Goal: Communication & Community: Share content

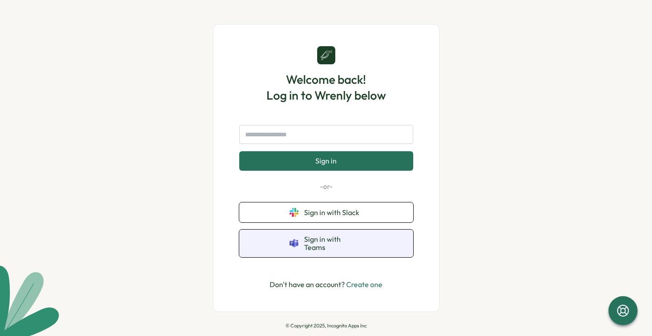
click at [312, 243] on span "Sign in with Teams" at bounding box center [333, 243] width 59 height 17
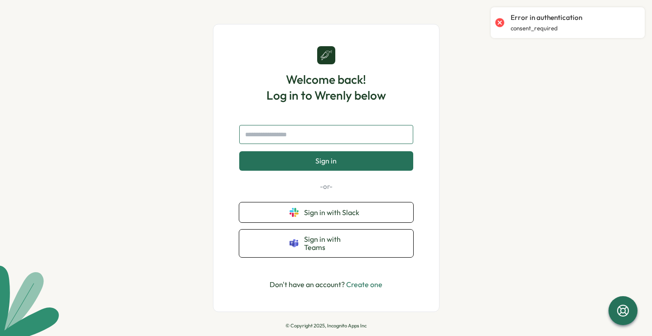
click at [276, 139] on input "text" at bounding box center [326, 134] width 174 height 19
click at [268, 140] on input "text" at bounding box center [326, 134] width 174 height 19
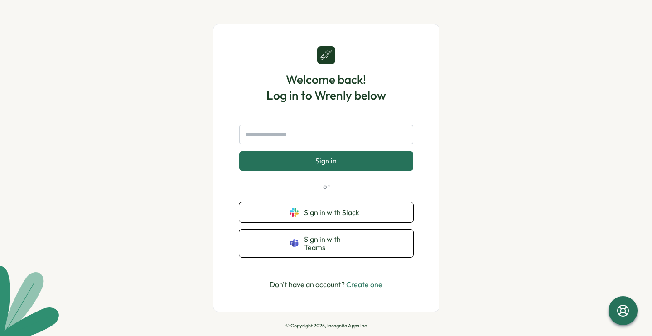
click at [371, 280] on link "Create one" at bounding box center [364, 284] width 36 height 9
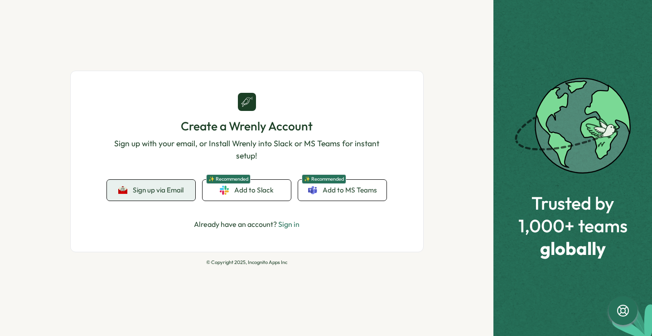
click at [170, 195] on button "Sign up via Email" at bounding box center [151, 190] width 88 height 21
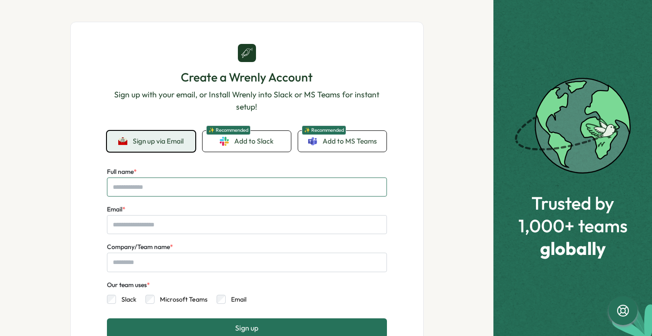
click at [155, 186] on input "Full name *" at bounding box center [247, 187] width 280 height 19
type input "**********"
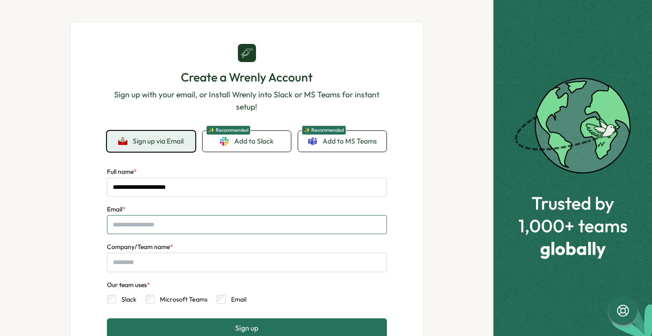
click at [144, 226] on input "Email *" at bounding box center [247, 224] width 280 height 19
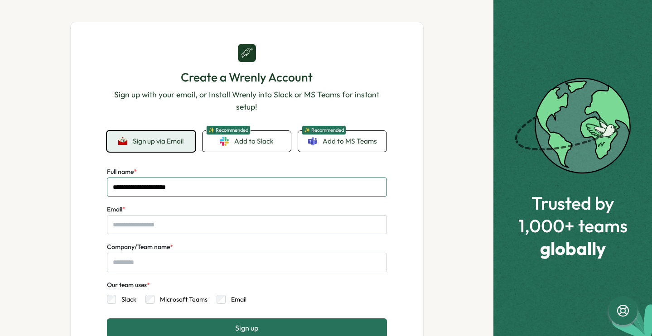
click at [198, 185] on input "**********" at bounding box center [247, 187] width 280 height 19
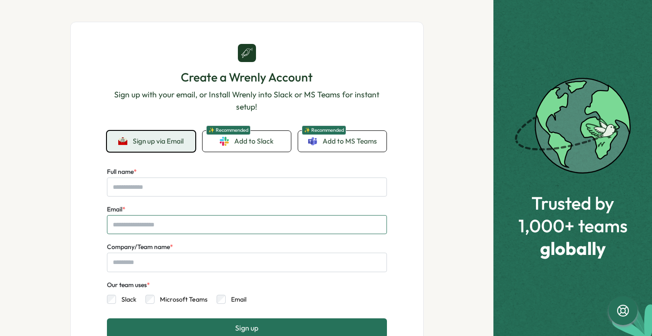
click at [140, 228] on input "Email *" at bounding box center [247, 224] width 280 height 19
paste input "**********"
type input "**********"
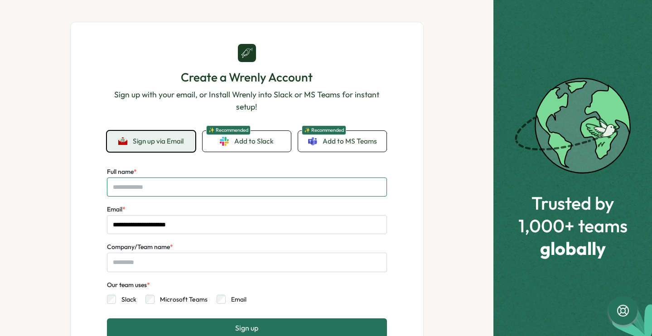
click at [153, 186] on input "Full name *" at bounding box center [247, 187] width 280 height 19
type input "**********"
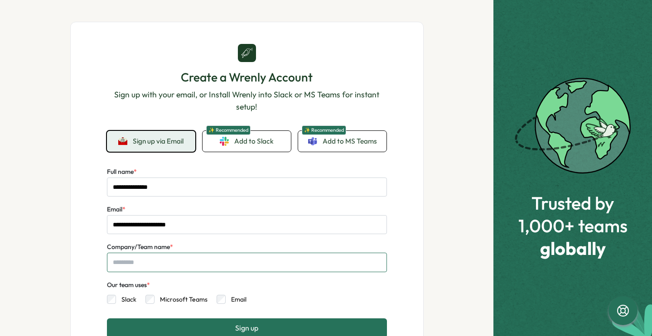
click at [139, 266] on input "Company/Team name *" at bounding box center [247, 262] width 280 height 19
click at [142, 262] on input "Company/Team name *" at bounding box center [247, 262] width 280 height 19
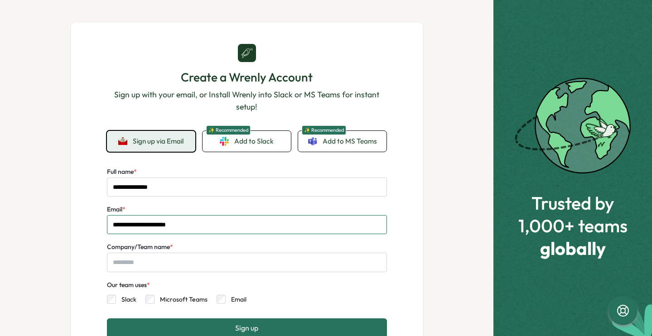
click at [199, 227] on input "**********" at bounding box center [247, 224] width 280 height 19
type input "**********"
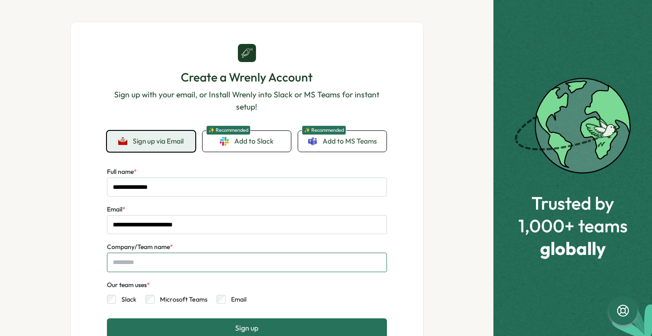
click at [166, 262] on input "Company/Team name *" at bounding box center [247, 262] width 280 height 19
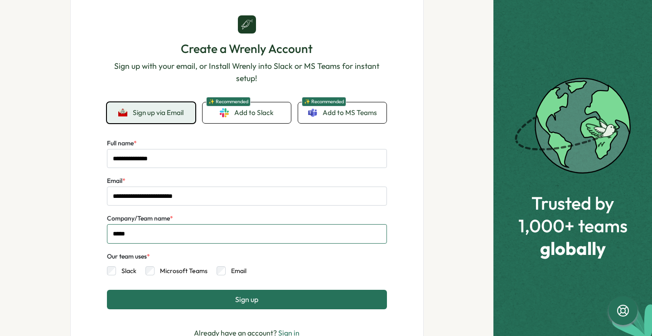
type input "*****"
click at [249, 296] on span "Sign up" at bounding box center [246, 300] width 23 height 8
click at [218, 297] on button "Sign up" at bounding box center [247, 299] width 280 height 19
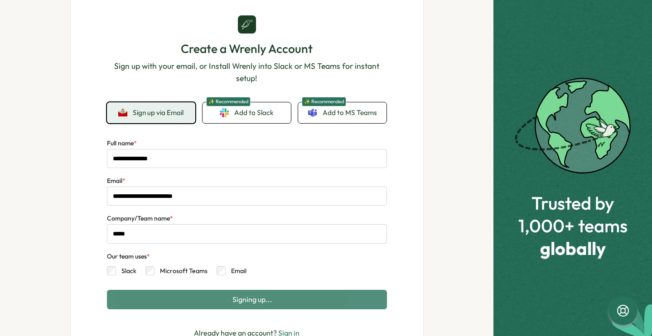
scroll to position [0, 0]
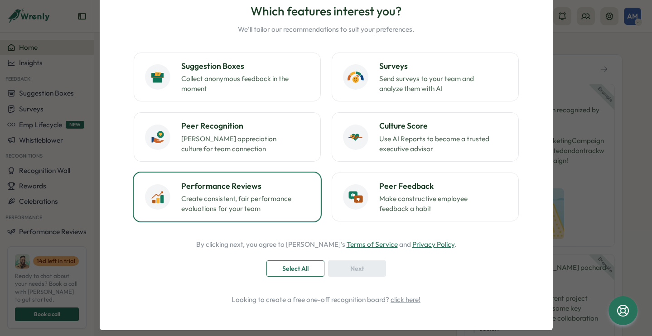
scroll to position [74, 0]
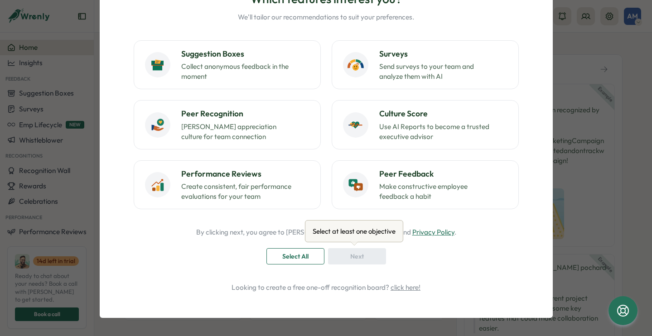
click at [363, 257] on div "Next" at bounding box center [357, 256] width 58 height 16
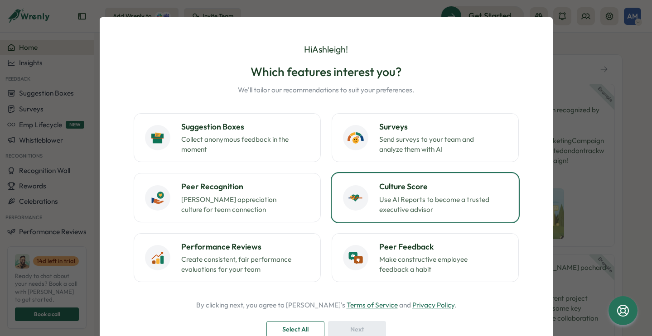
scroll to position [0, 0]
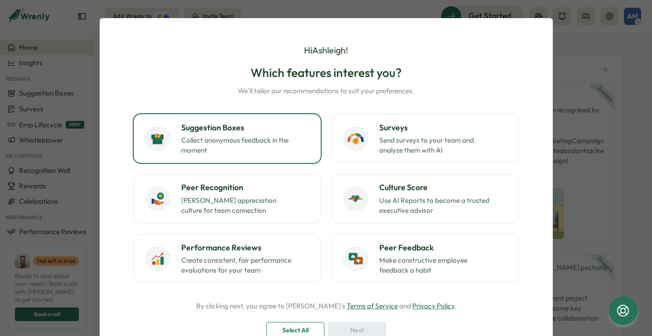
click at [317, 126] on button "Suggestion Boxes Collect anonymous feedback in the moment" at bounding box center [227, 138] width 187 height 49
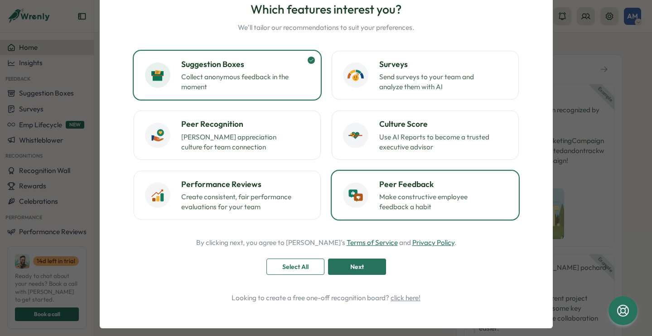
scroll to position [74, 0]
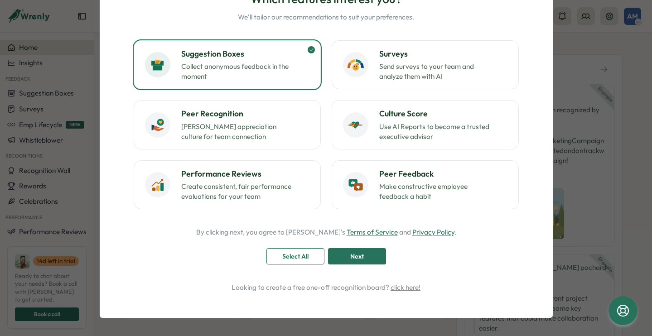
click at [358, 255] on span "Next" at bounding box center [357, 256] width 14 height 15
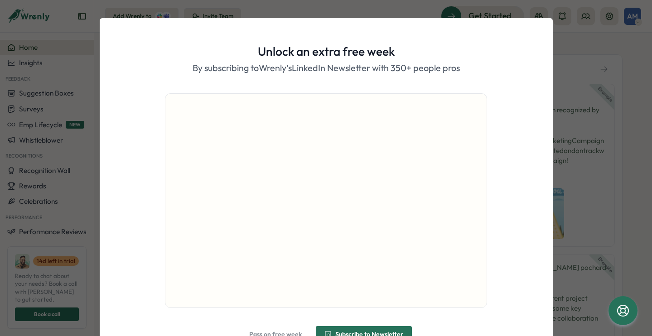
scroll to position [50, 0]
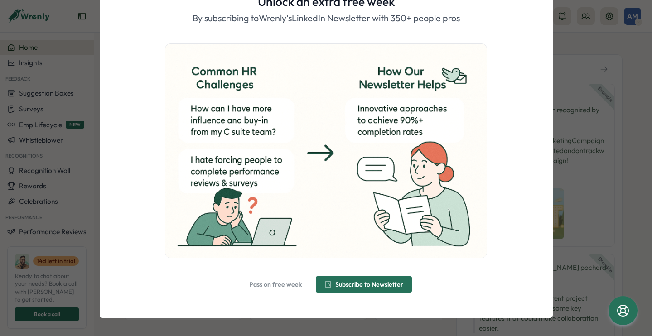
click at [275, 280] on span "Pass on free week" at bounding box center [275, 284] width 53 height 15
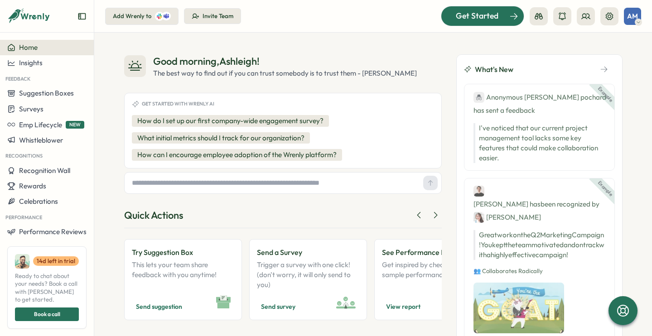
click at [484, 15] on span "Get Started" at bounding box center [477, 16] width 43 height 12
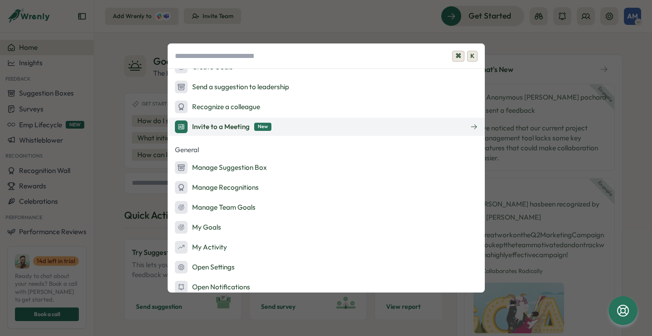
scroll to position [179, 0]
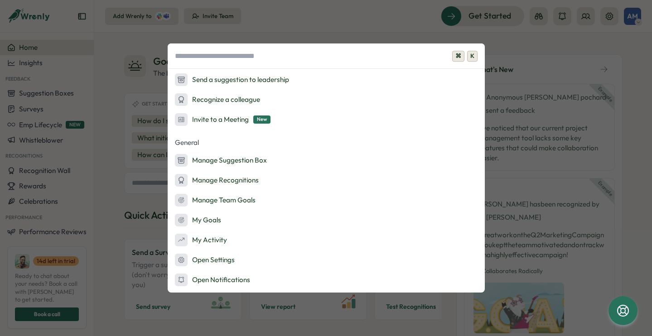
click at [384, 19] on div "⌘ K Onboarding Ask AI Launch Survey Launch Peer Feedback Add Admins Admin Actio…" at bounding box center [326, 168] width 652 height 336
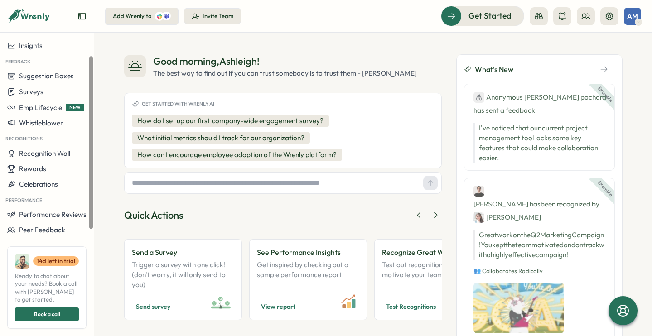
scroll to position [19, 0]
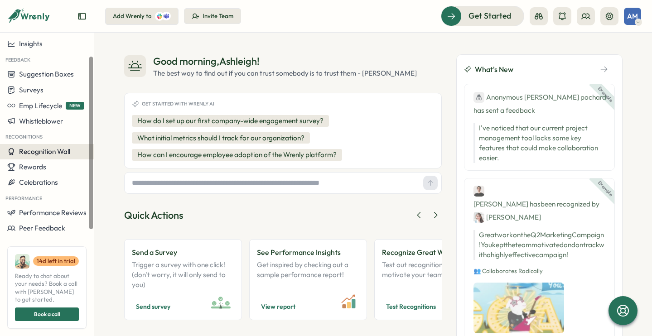
click at [62, 151] on span "Recognition Wall" at bounding box center [44, 151] width 51 height 9
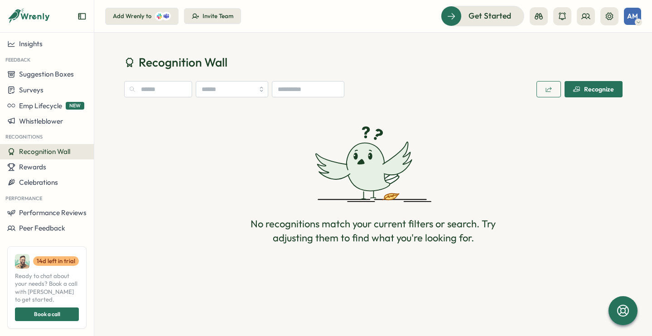
click at [603, 90] on div "Recognize" at bounding box center [593, 89] width 41 height 7
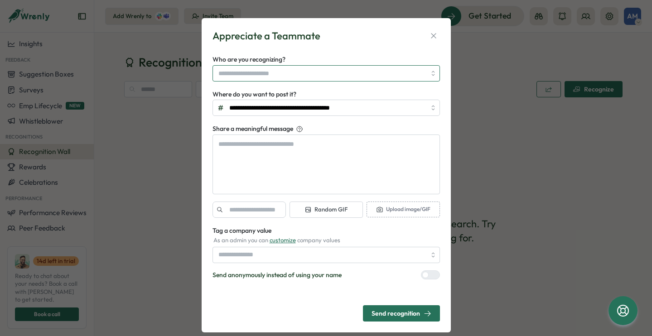
click at [395, 77] on input "Who are you recognizing?" at bounding box center [323, 73] width 208 height 15
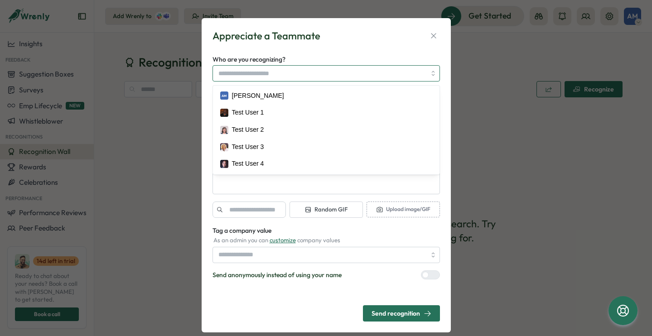
click at [395, 77] on input "Who are you recognizing?" at bounding box center [323, 73] width 208 height 15
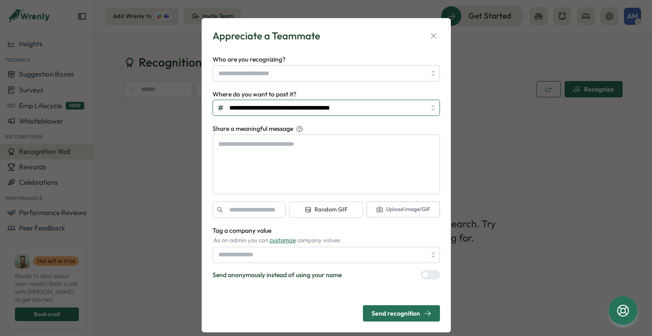
click at [431, 108] on input "**********" at bounding box center [327, 108] width 228 height 16
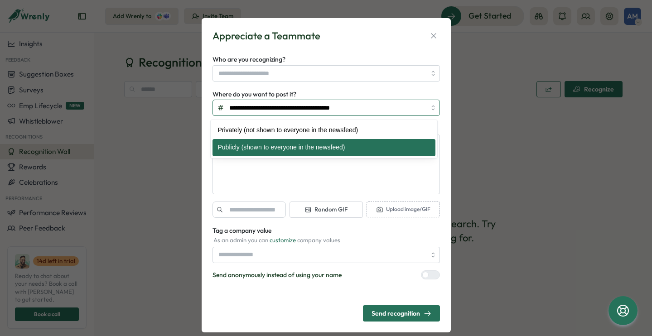
click at [431, 108] on input "**********" at bounding box center [327, 108] width 228 height 16
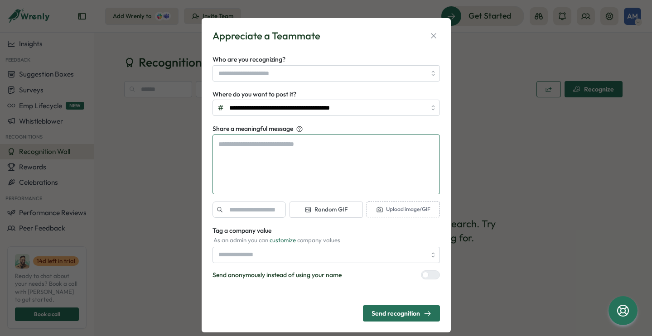
click at [378, 147] on textarea "Share a meaningful message" at bounding box center [327, 165] width 228 height 60
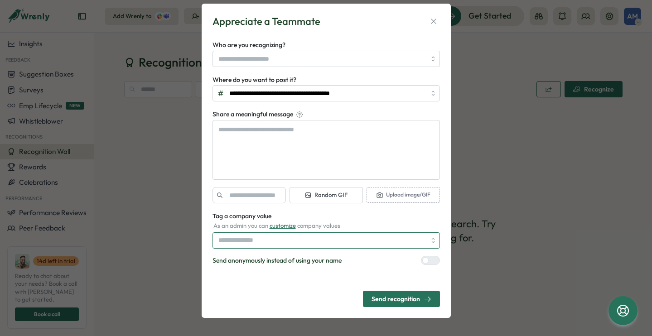
click at [428, 240] on input "Tag a company value" at bounding box center [327, 241] width 228 height 16
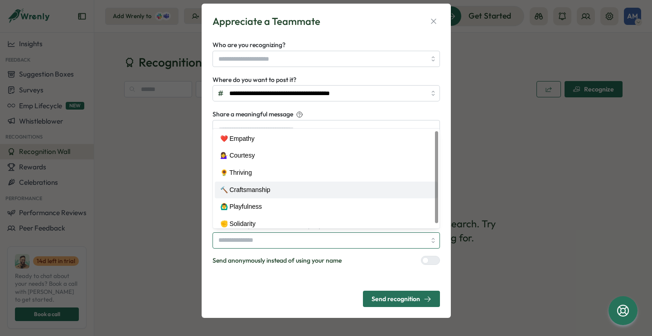
scroll to position [6, 0]
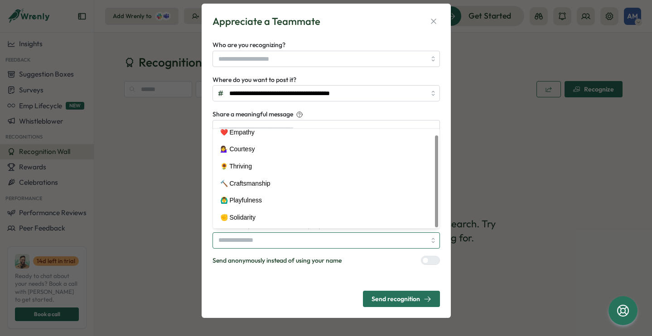
click at [400, 247] on input "Tag a company value" at bounding box center [327, 241] width 228 height 16
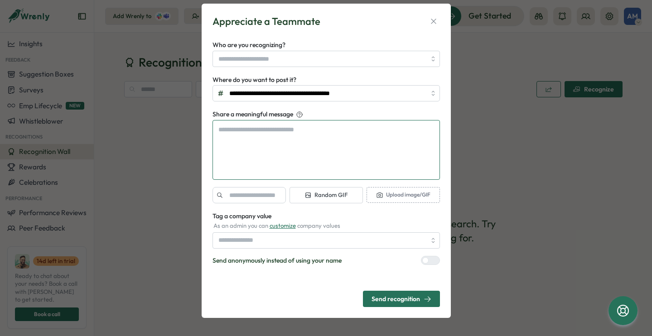
click at [352, 130] on textarea "Share a meaningful message" at bounding box center [327, 150] width 228 height 60
click at [310, 136] on textarea "Share a meaningful message" at bounding box center [327, 150] width 228 height 60
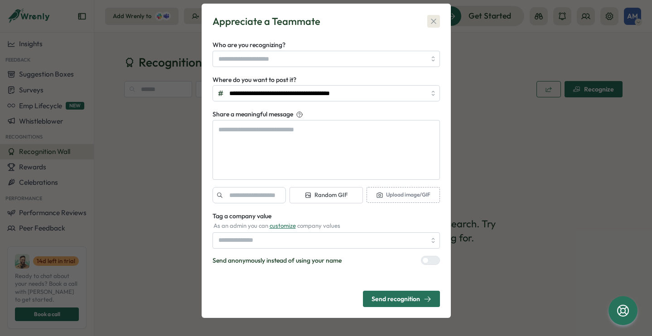
click at [432, 23] on icon "button" at bounding box center [433, 21] width 9 height 9
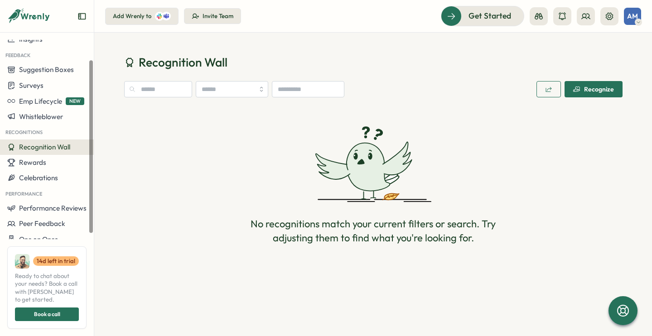
scroll to position [39, 0]
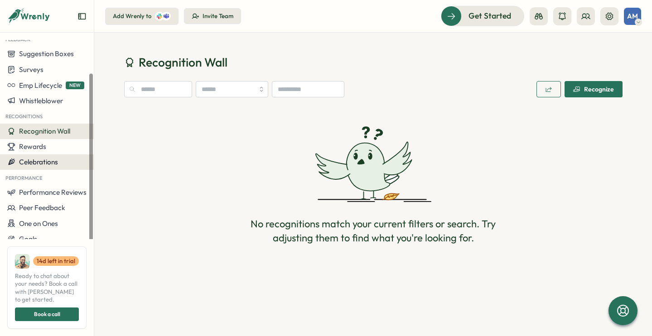
click at [49, 161] on span "Celebrations" at bounding box center [38, 162] width 39 height 9
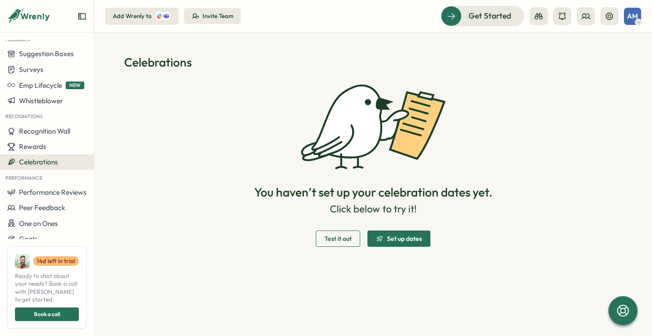
click at [350, 242] on span "Test it out" at bounding box center [338, 239] width 27 height 6
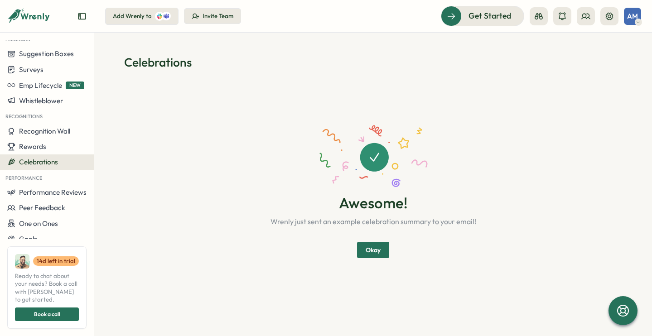
click at [379, 246] on span "Okay" at bounding box center [373, 250] width 15 height 15
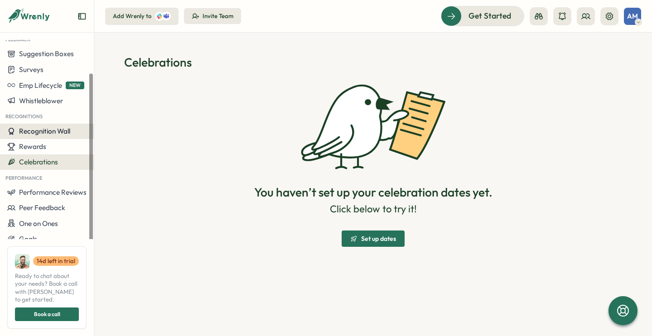
click at [42, 127] on span "Recognition Wall" at bounding box center [44, 131] width 51 height 9
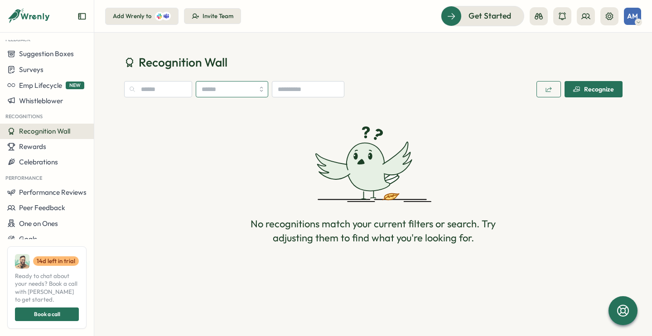
click at [259, 87] on input "search" at bounding box center [232, 89] width 73 height 16
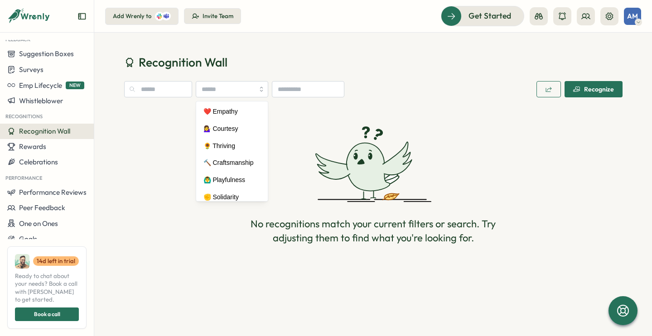
click at [269, 57] on h1 "Recognition Wall" at bounding box center [373, 62] width 499 height 16
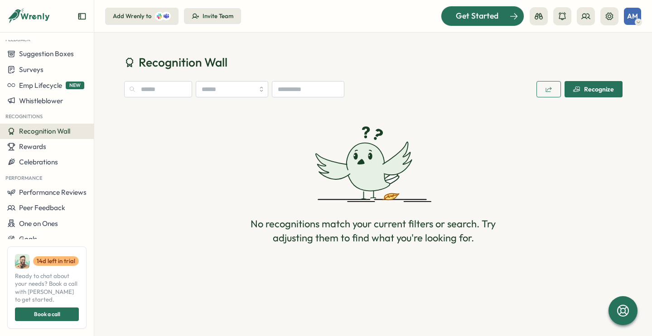
click at [452, 20] on div "Get Started" at bounding box center [477, 16] width 75 height 12
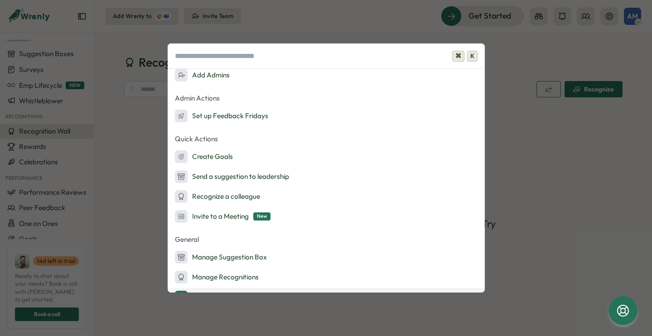
scroll to position [82, 0]
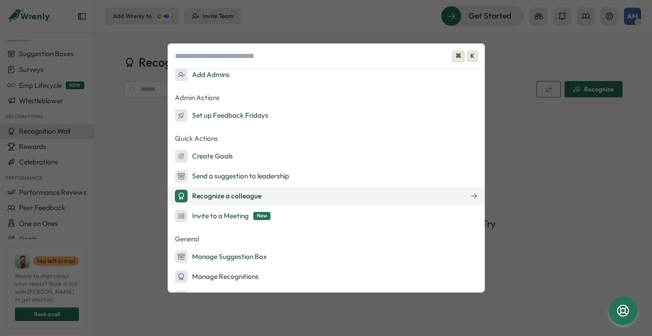
click at [479, 195] on button "Recognize a colleague" at bounding box center [326, 196] width 317 height 18
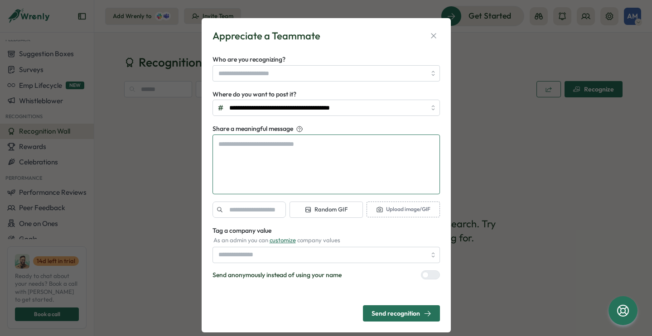
click at [321, 149] on textarea "Share a meaningful message" at bounding box center [327, 165] width 228 height 60
click at [257, 157] on textarea "Share a meaningful message" at bounding box center [327, 165] width 228 height 60
paste textarea "**********"
type textarea "*"
type textarea "**********"
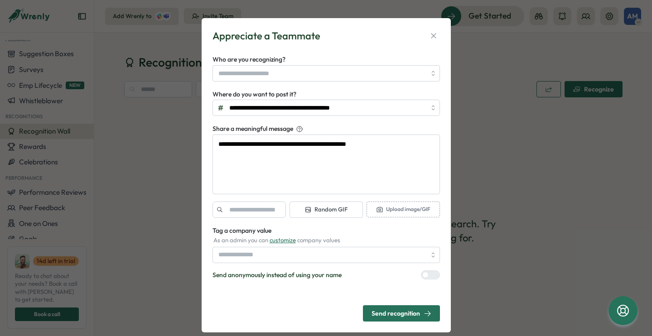
click at [393, 317] on div "Send recognition" at bounding box center [402, 314] width 60 height 8
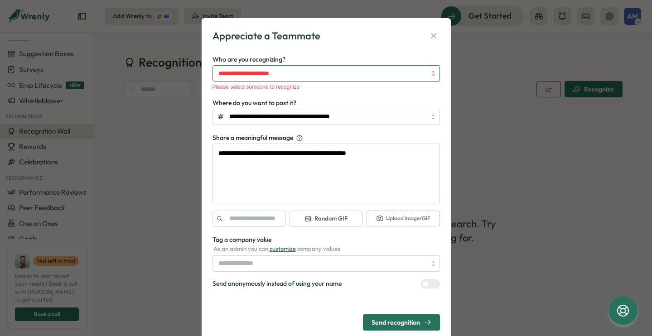
click at [428, 73] on div at bounding box center [327, 73] width 228 height 16
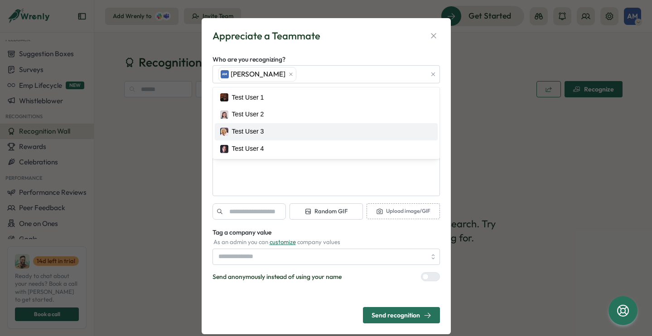
click at [374, 313] on div "Send recognition" at bounding box center [402, 316] width 60 height 8
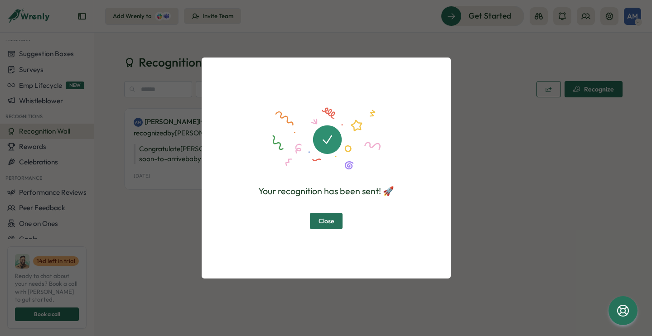
click at [335, 218] on button "Close" at bounding box center [326, 221] width 33 height 16
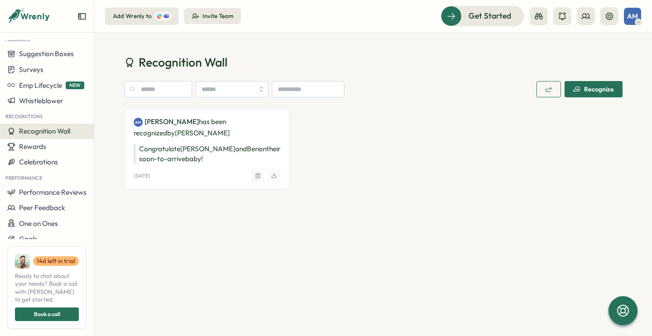
type textarea "*"
click at [231, 124] on p "AM Ashleigh Morton has been recognized by Ashleigh Morton" at bounding box center [207, 127] width 147 height 23
click at [198, 172] on div "[DATE]" at bounding box center [207, 176] width 147 height 13
click at [564, 18] on icon at bounding box center [562, 16] width 9 height 9
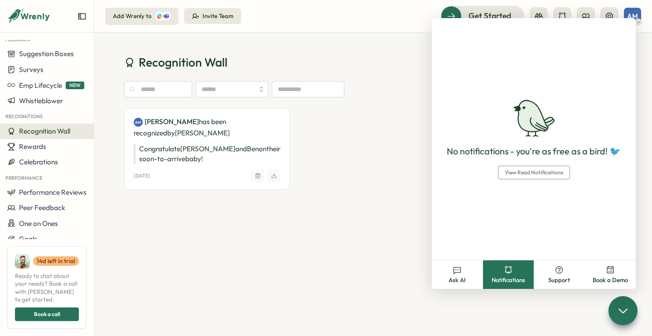
click at [393, 157] on div "AM [PERSON_NAME] has been recognized by [PERSON_NAME] Congratulate [PERSON_NAME…" at bounding box center [373, 155] width 499 height 94
click at [396, 72] on div "Recognition Wall Recognize" at bounding box center [373, 79] width 499 height 50
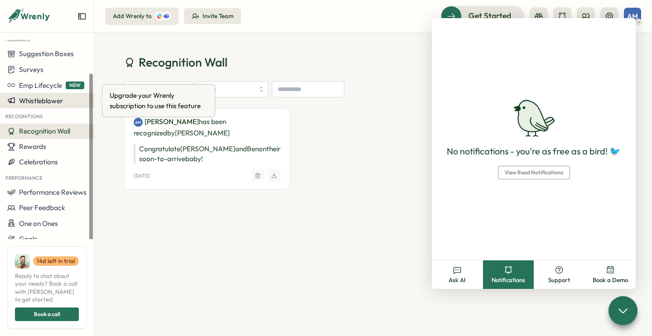
scroll to position [0, 0]
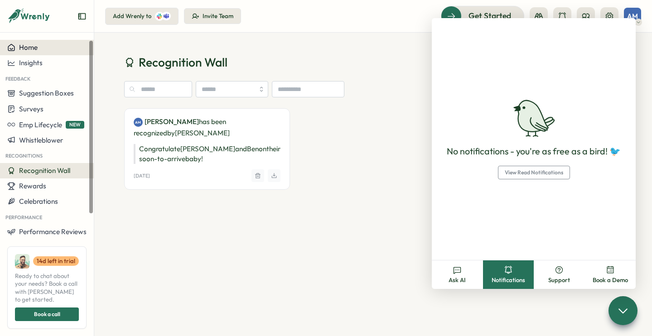
click at [46, 47] on div "Home" at bounding box center [46, 48] width 79 height 8
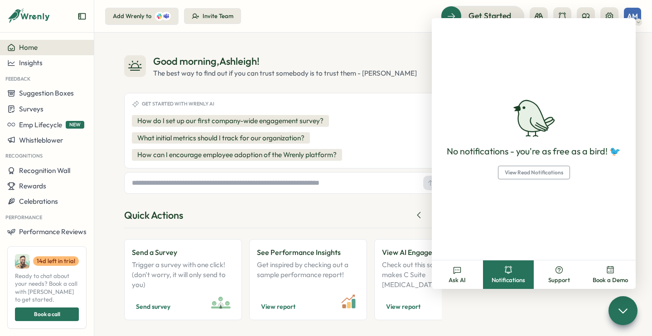
click at [500, 307] on div "What's New AM Ashleigh has been recognized by AM Ashleigh Congratulate Vikki an…" at bounding box center [540, 209] width 166 height 311
click at [554, 11] on button at bounding box center [563, 16] width 18 height 18
click at [582, 12] on icon at bounding box center [586, 16] width 9 height 9
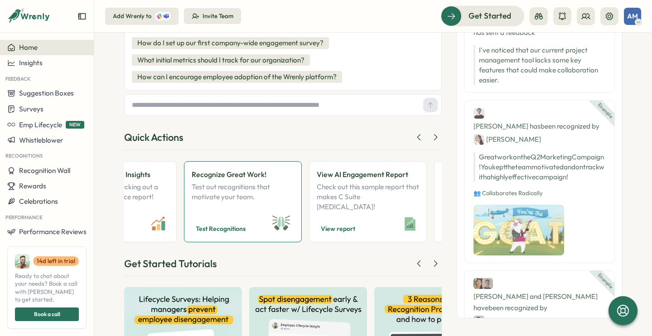
click at [246, 200] on p "Test out recognitions that motivate your team." at bounding box center [243, 197] width 102 height 30
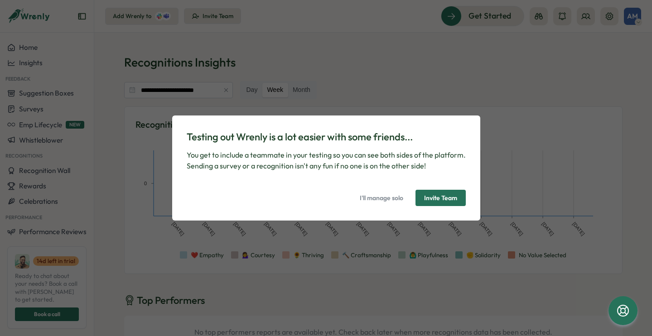
click at [382, 201] on span "I'll manage solo" at bounding box center [382, 197] width 44 height 15
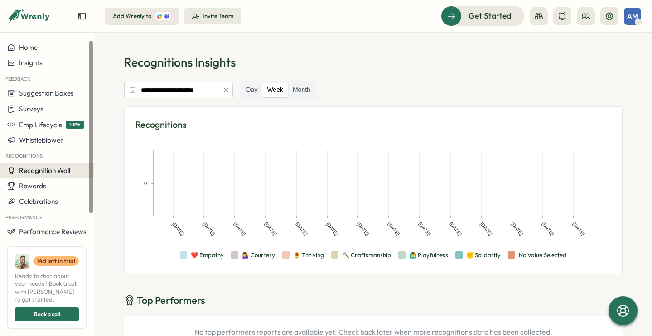
click at [59, 173] on span "Recognition Wall" at bounding box center [44, 170] width 51 height 9
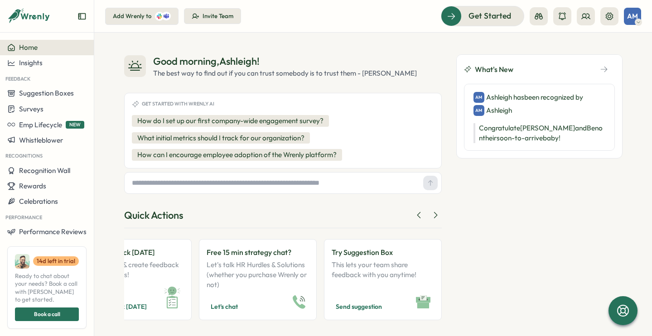
click at [600, 66] on icon "button" at bounding box center [604, 69] width 8 height 8
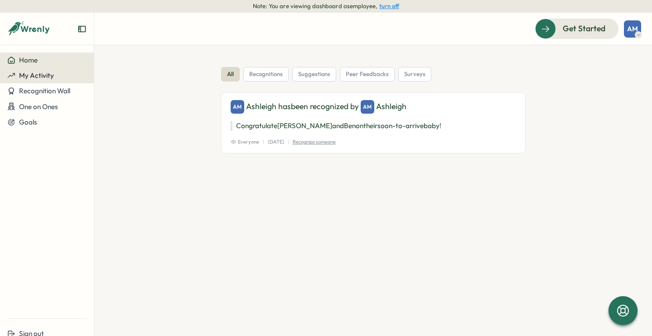
click at [66, 80] on button "My Activity" at bounding box center [47, 75] width 94 height 15
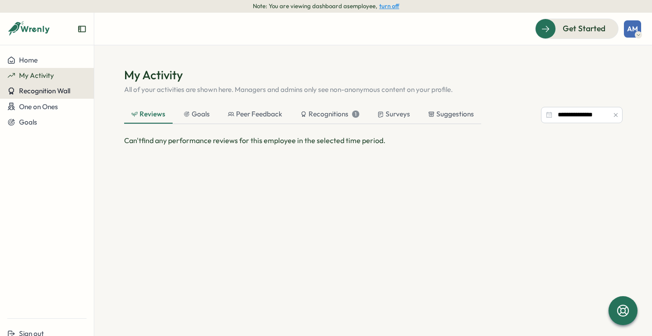
click at [58, 92] on span "Recognition Wall" at bounding box center [44, 91] width 51 height 9
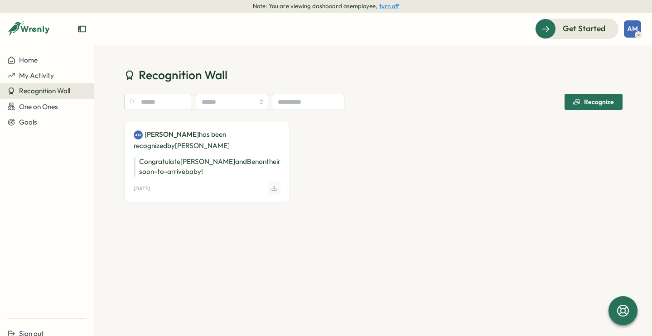
click at [639, 33] on icon at bounding box center [638, 34] width 5 height 7
click at [345, 144] on div "AM [PERSON_NAME] has been recognized by [PERSON_NAME] Congratulate [PERSON_NAME…" at bounding box center [373, 168] width 499 height 94
click at [44, 109] on span "One on Ones" at bounding box center [38, 106] width 39 height 9
click at [44, 52] on aside "Home My Activity Recognition Wall One on Ones Goals Sign out" at bounding box center [47, 181] width 94 height 336
click at [79, 32] on icon "Expand sidebar" at bounding box center [81, 29] width 7 height 6
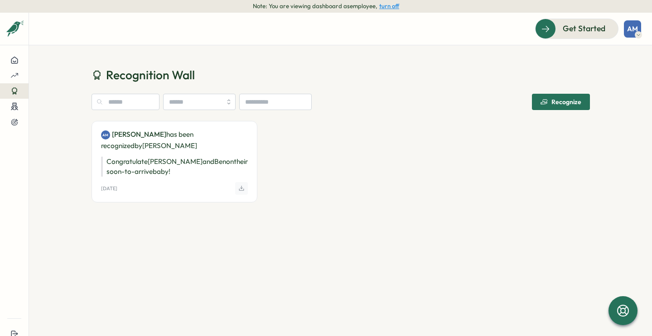
click at [4, 31] on div at bounding box center [14, 32] width 29 height 25
click at [12, 33] on icon "Expand sidebar" at bounding box center [14, 28] width 9 height 9
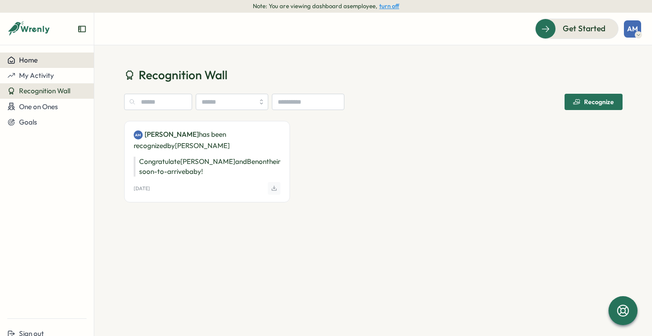
click at [21, 54] on button "Home" at bounding box center [47, 60] width 94 height 15
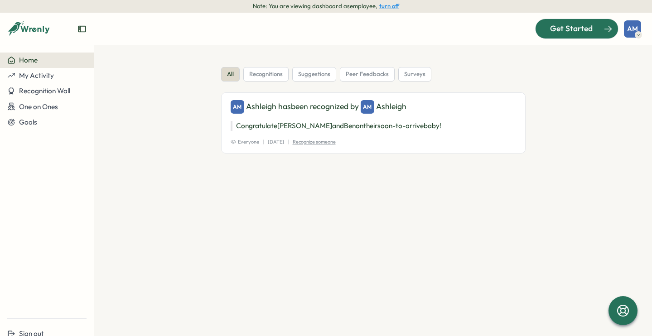
click at [556, 26] on span "Get Started" at bounding box center [571, 29] width 43 height 12
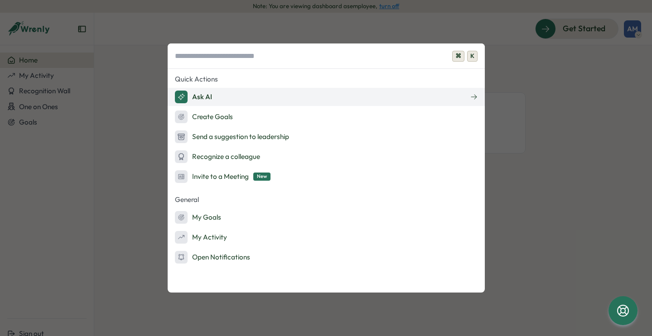
click at [474, 91] on button "Ask AI" at bounding box center [326, 97] width 317 height 18
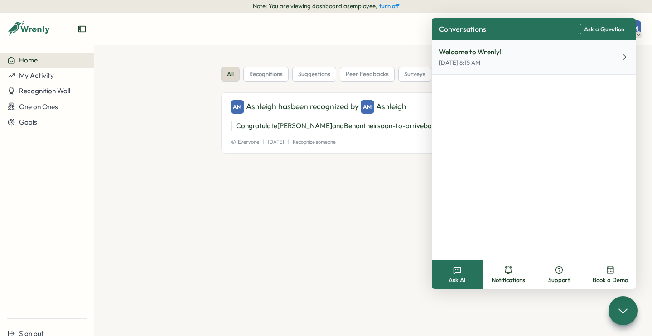
click at [566, 63] on button "Welcome to Wrenly! [DATE] 8:15 AM" at bounding box center [534, 57] width 204 height 35
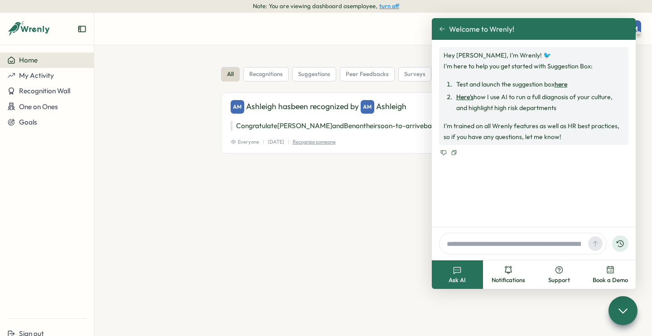
click at [481, 245] on input "text" at bounding box center [513, 244] width 141 height 14
type input "**********"
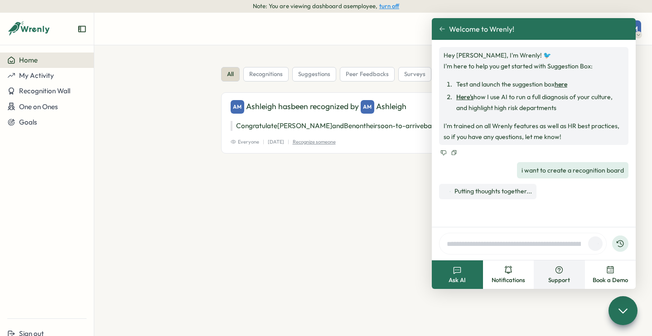
click at [557, 274] on icon at bounding box center [559, 270] width 9 height 9
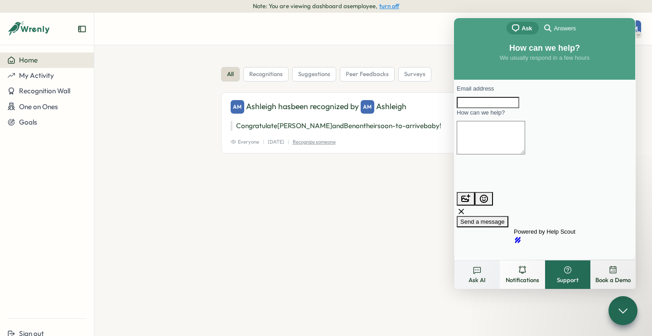
click at [489, 281] on button "Ask AI" at bounding box center [477, 275] width 45 height 29
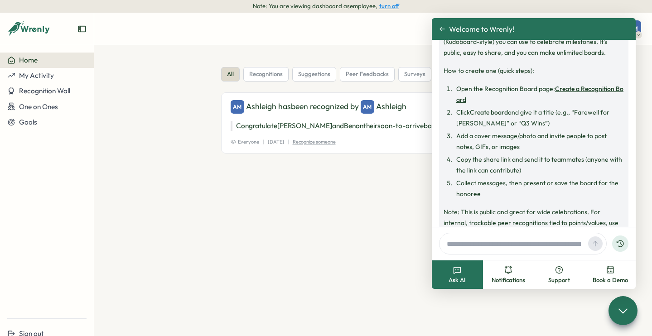
scroll to position [153, 0]
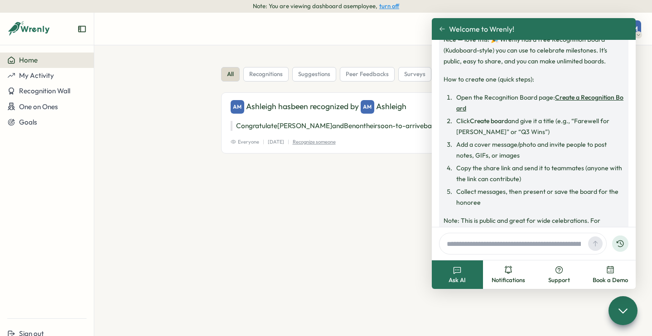
click at [596, 98] on link "Create a Recognition Board" at bounding box center [540, 102] width 167 height 19
click at [585, 97] on link "Create a Recognition Board" at bounding box center [540, 102] width 167 height 19
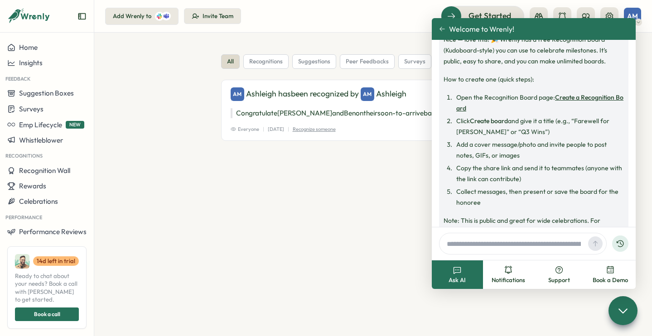
click at [348, 229] on section "all recognitions suggestions peer feedbacks surveys AM [PERSON_NAME] has been r…" at bounding box center [373, 185] width 558 height 304
